Goal: Find specific page/section: Find specific page/section

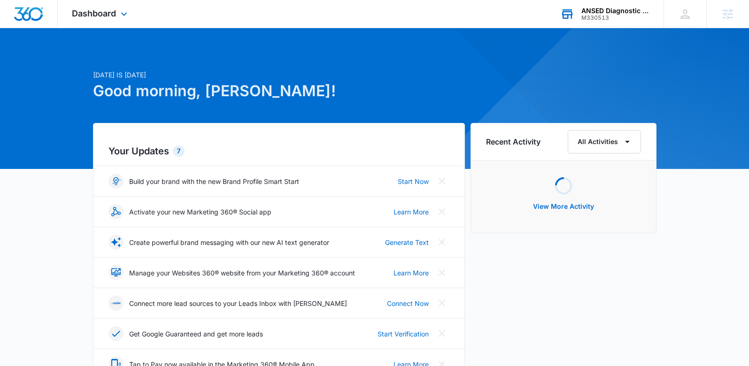
click at [602, 9] on div "ANSED Diagnostic Solutions LLC" at bounding box center [615, 11] width 69 height 8
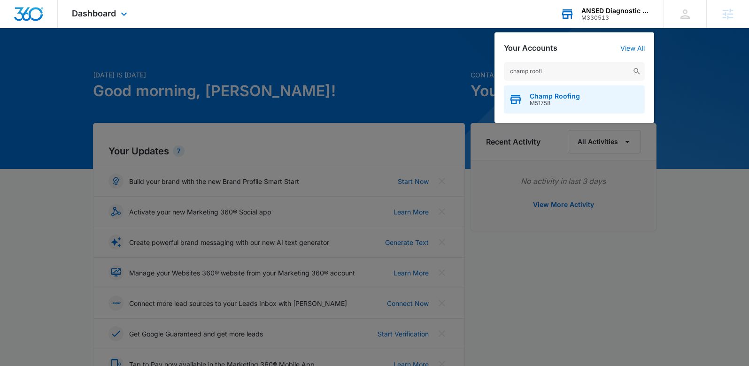
type input "champ roofi"
click at [563, 92] on div "Champ Roofing M51758" at bounding box center [574, 99] width 141 height 28
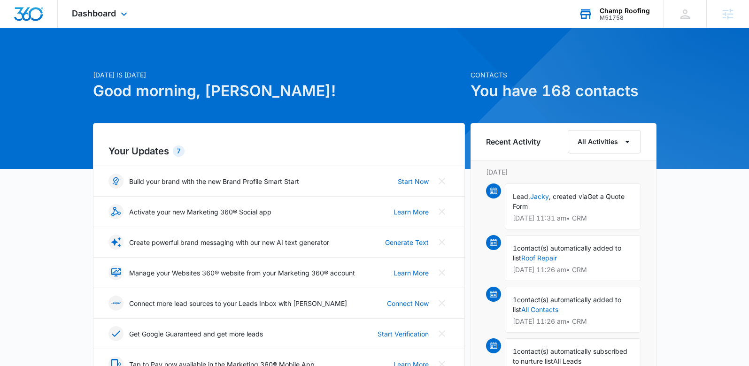
click at [107, 20] on div "Dashboard Apps Reputation Websites Forms CRM Email Social POS Content Ads Intel…" at bounding box center [101, 14] width 86 height 28
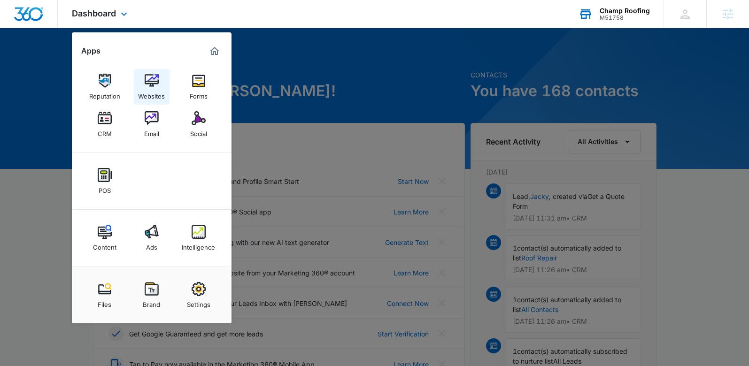
click at [149, 90] on div "Websites" at bounding box center [151, 94] width 27 height 12
